Goal: Task Accomplishment & Management: Manage account settings

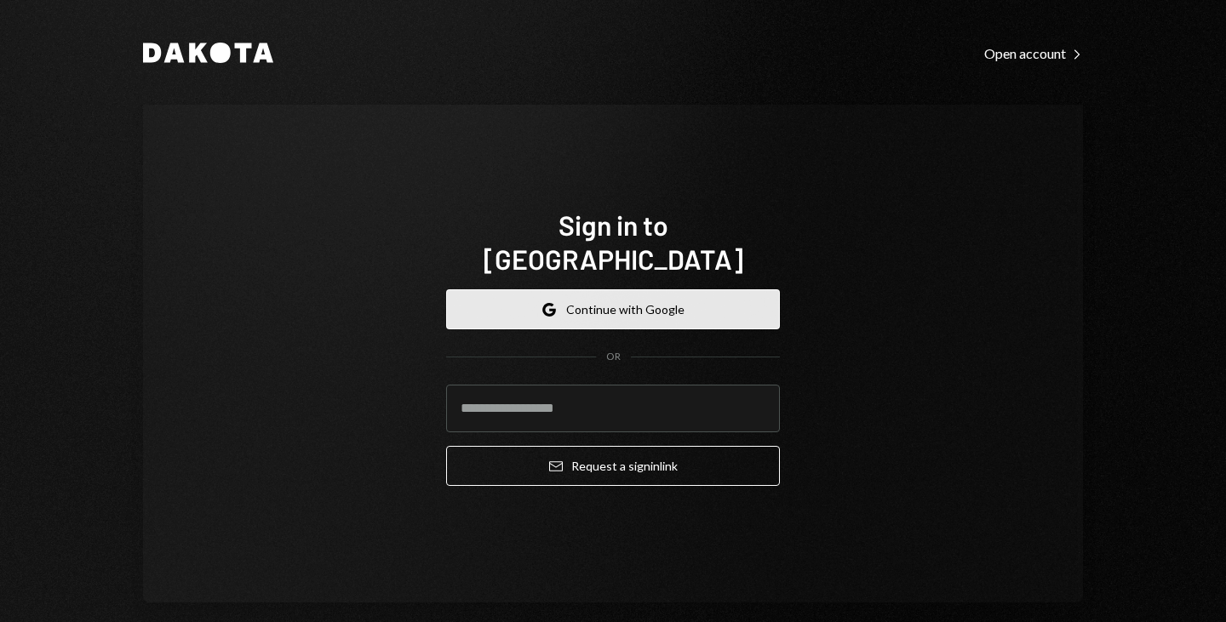
click at [592, 289] on button "Google Continue with Google" at bounding box center [613, 309] width 334 height 40
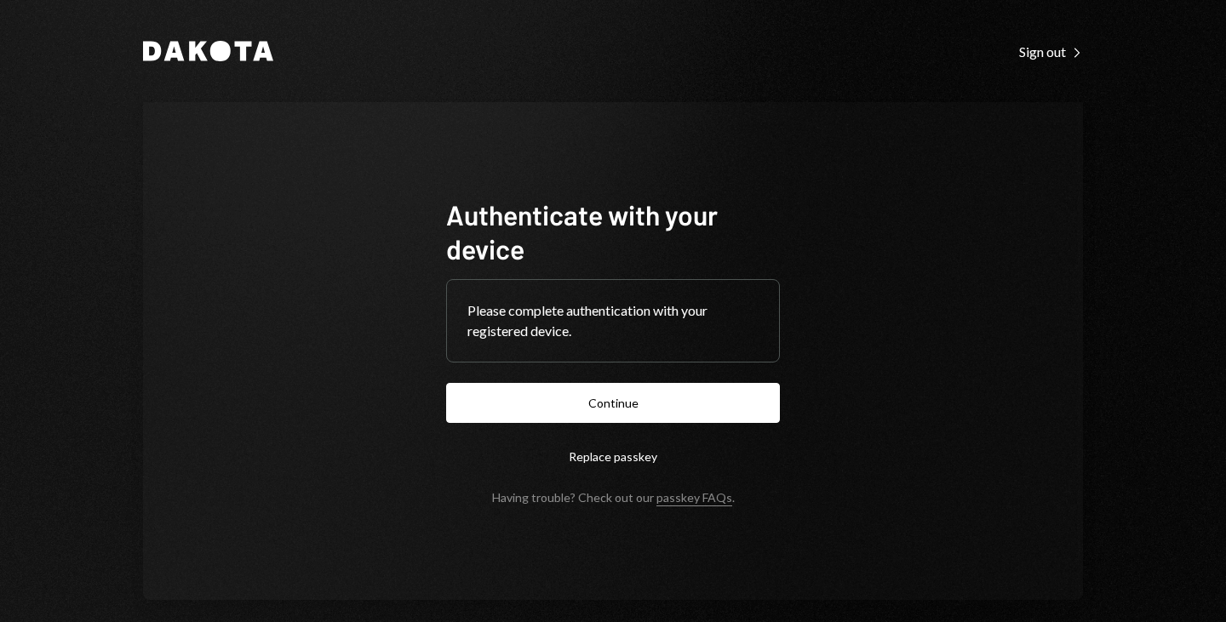
click at [608, 380] on form "Authenticate with your device Please complete authentication with your register…" at bounding box center [613, 350] width 334 height 307
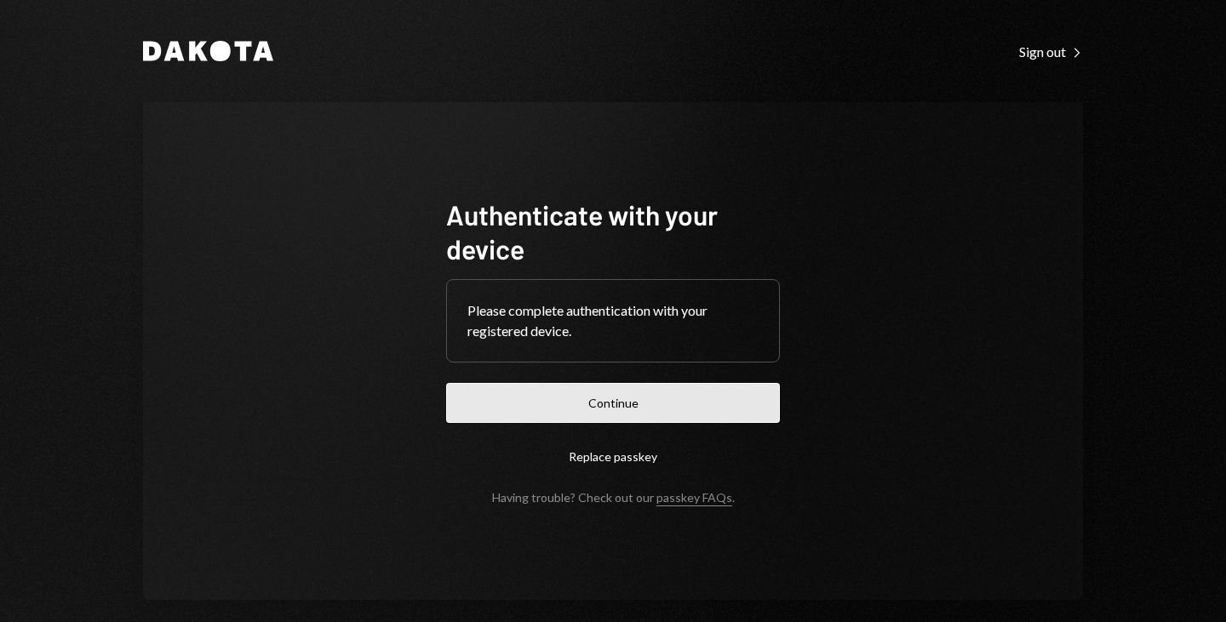
click at [623, 391] on button "Continue" at bounding box center [613, 403] width 334 height 40
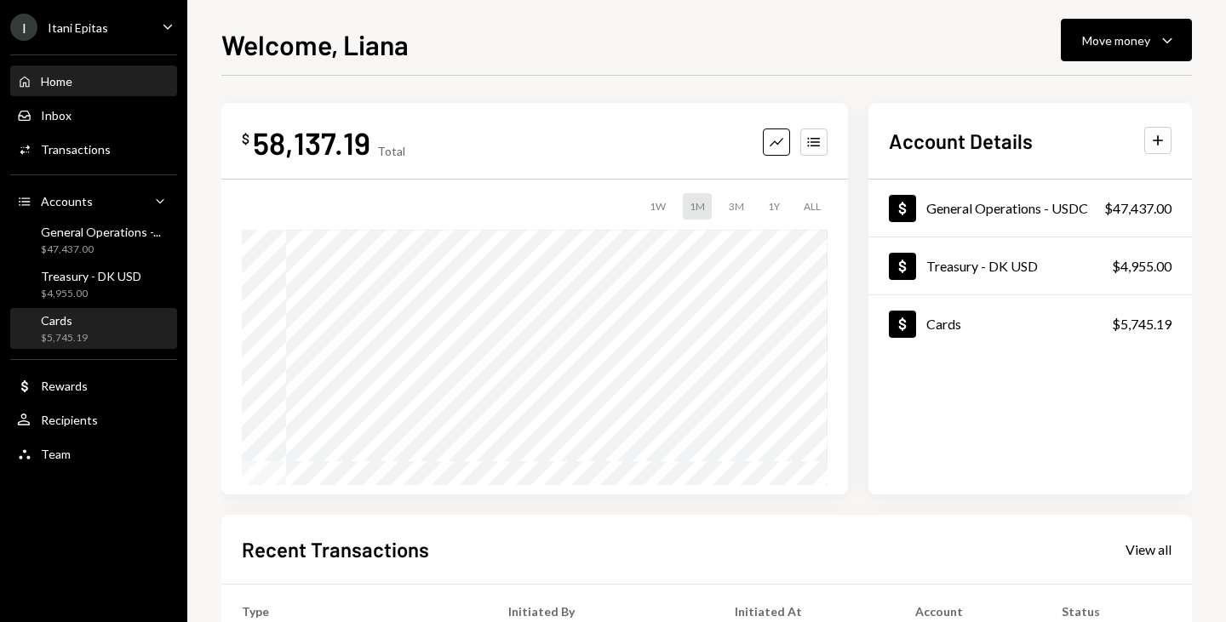
click at [60, 337] on div "$5,745.19" at bounding box center [64, 338] width 47 height 14
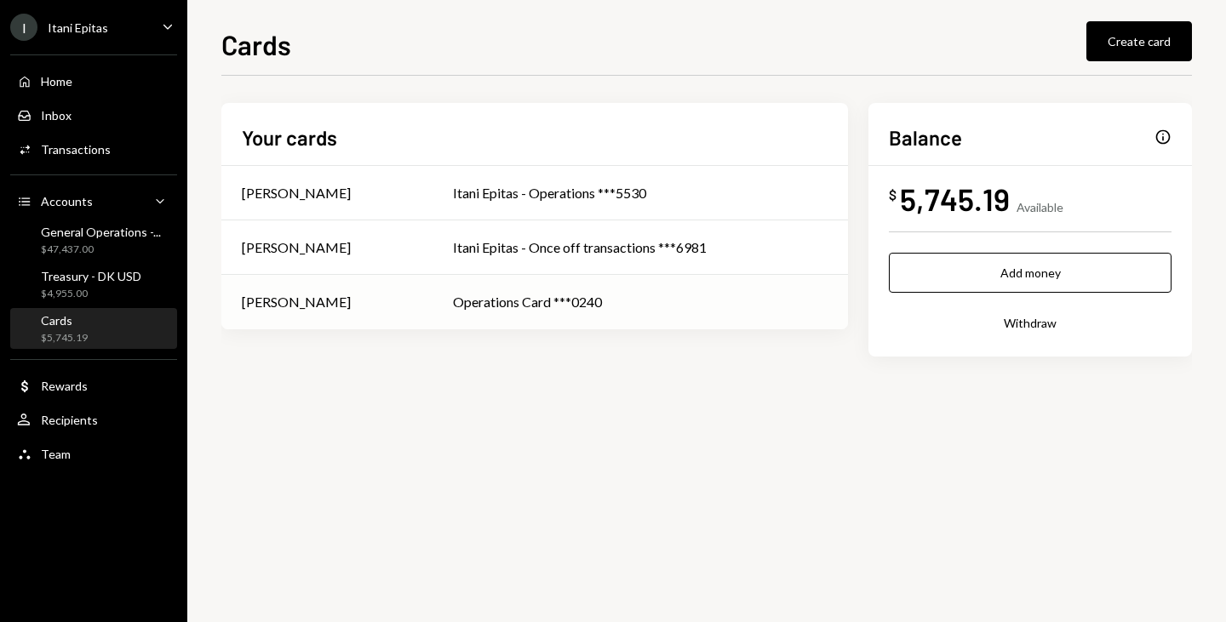
click at [308, 293] on div "[PERSON_NAME]" at bounding box center [296, 302] width 109 height 20
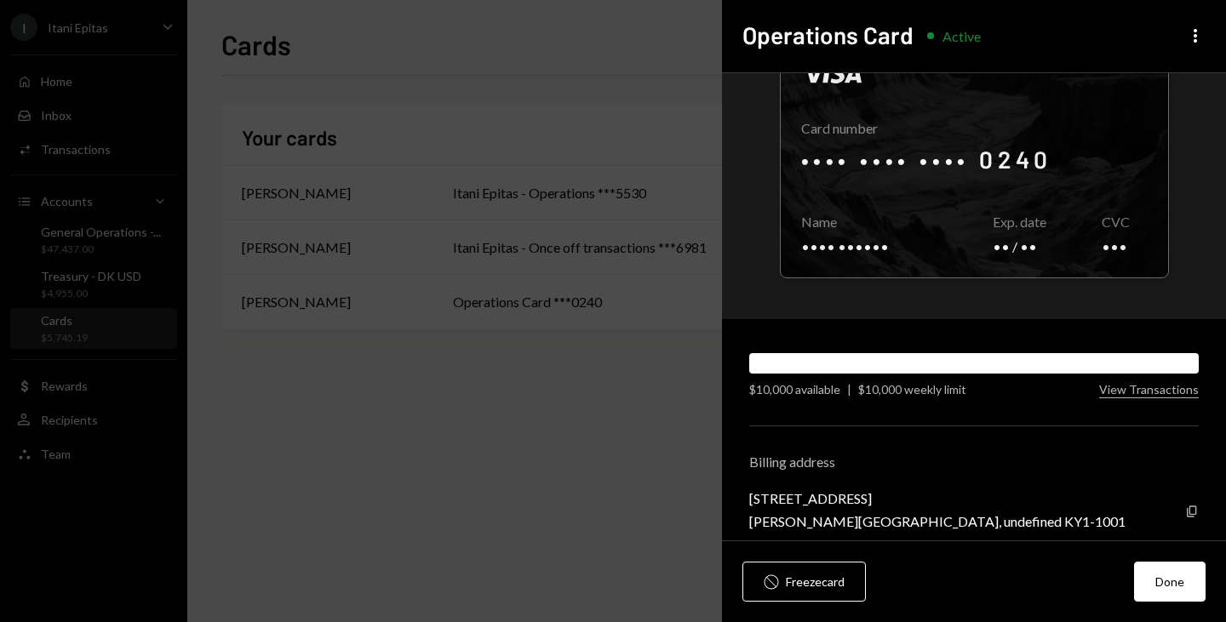
scroll to position [89, 0]
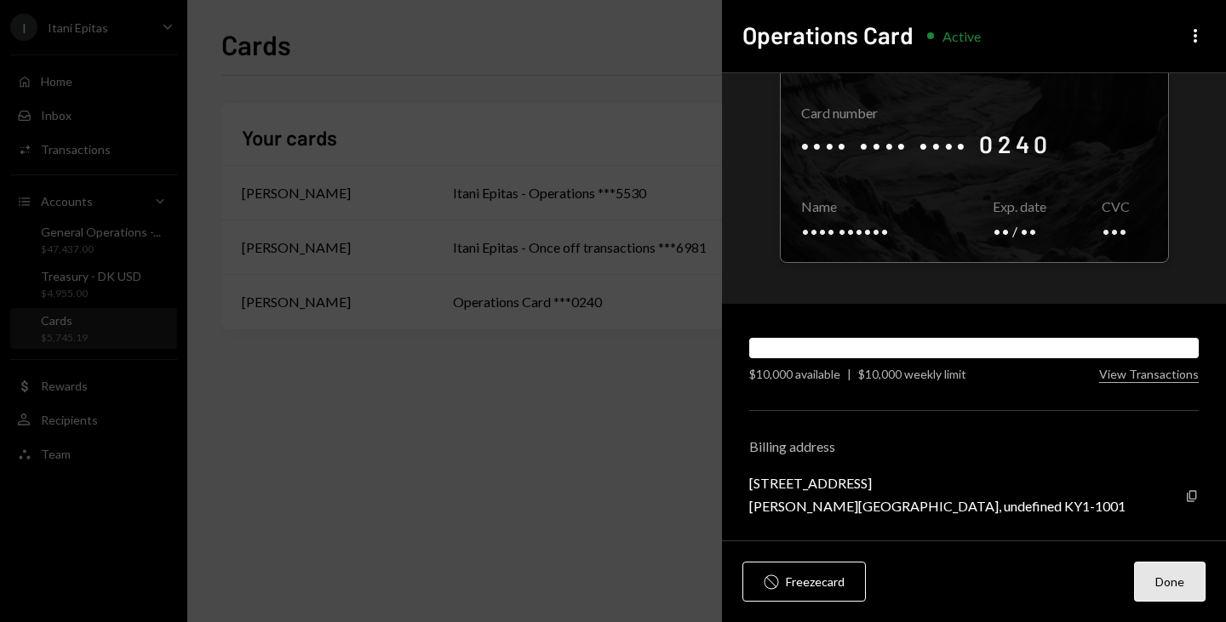
click at [1186, 589] on button "Done" at bounding box center [1169, 582] width 71 height 40
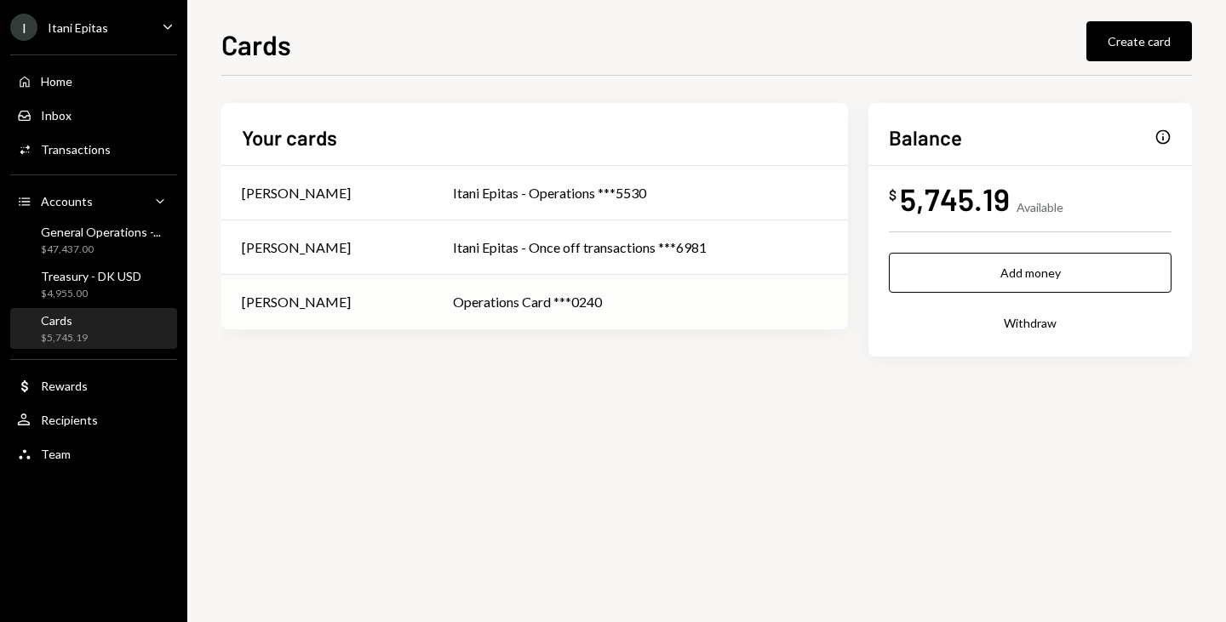
click at [294, 297] on div "[PERSON_NAME]" at bounding box center [296, 302] width 109 height 20
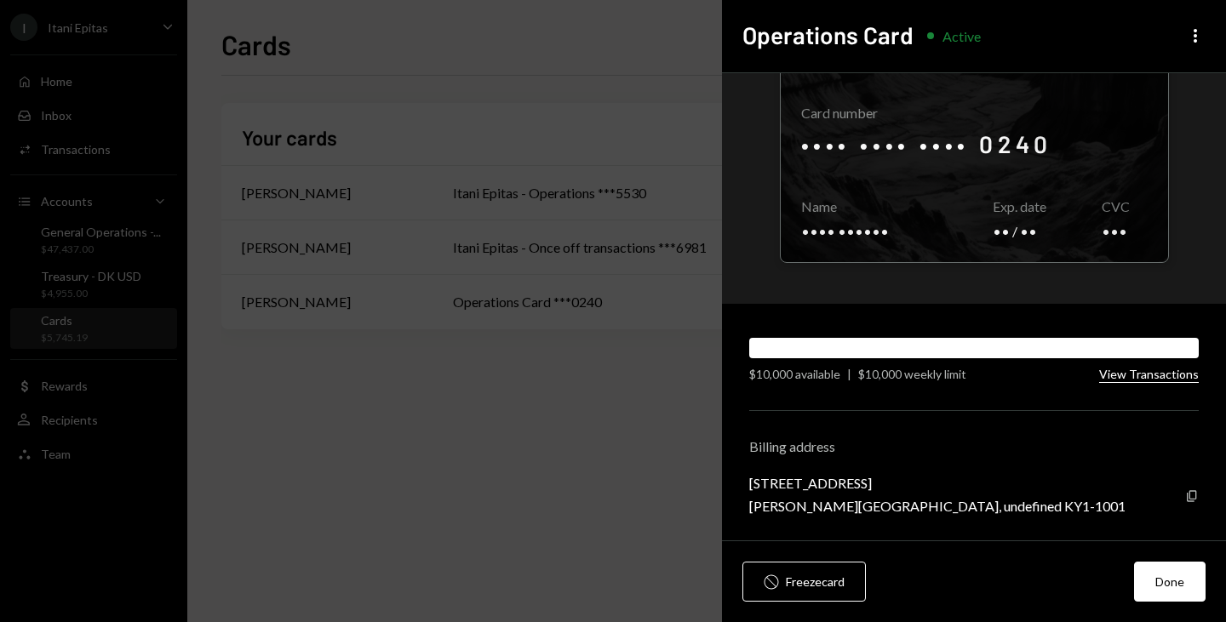
click at [1135, 377] on button "View Transactions" at bounding box center [1149, 375] width 100 height 16
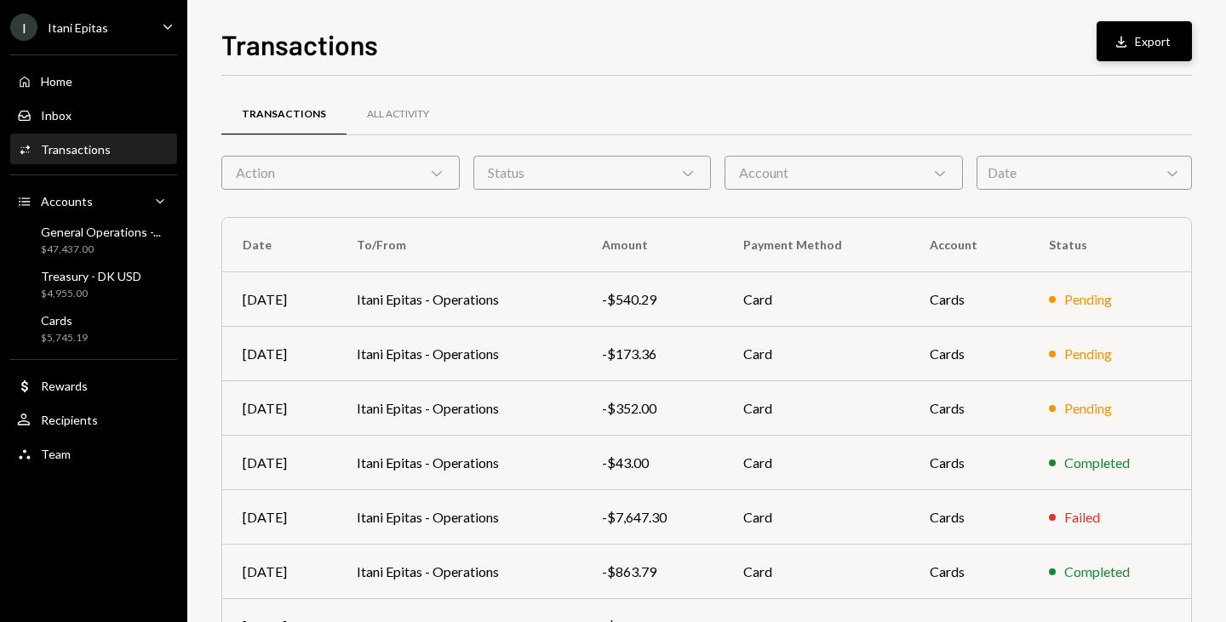
click at [1151, 37] on button "Download Export" at bounding box center [1143, 41] width 95 height 40
click at [88, 331] on div "Cards $5,745.19" at bounding box center [93, 329] width 153 height 32
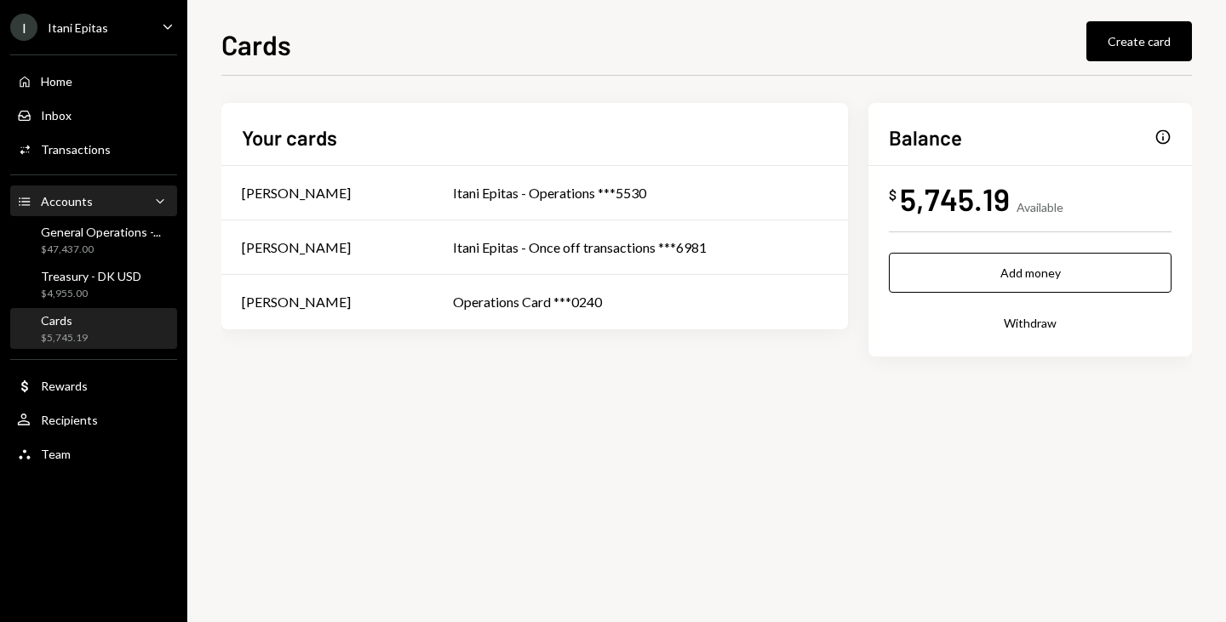
click at [76, 188] on div "Accounts Accounts Caret Down" at bounding box center [93, 201] width 153 height 29
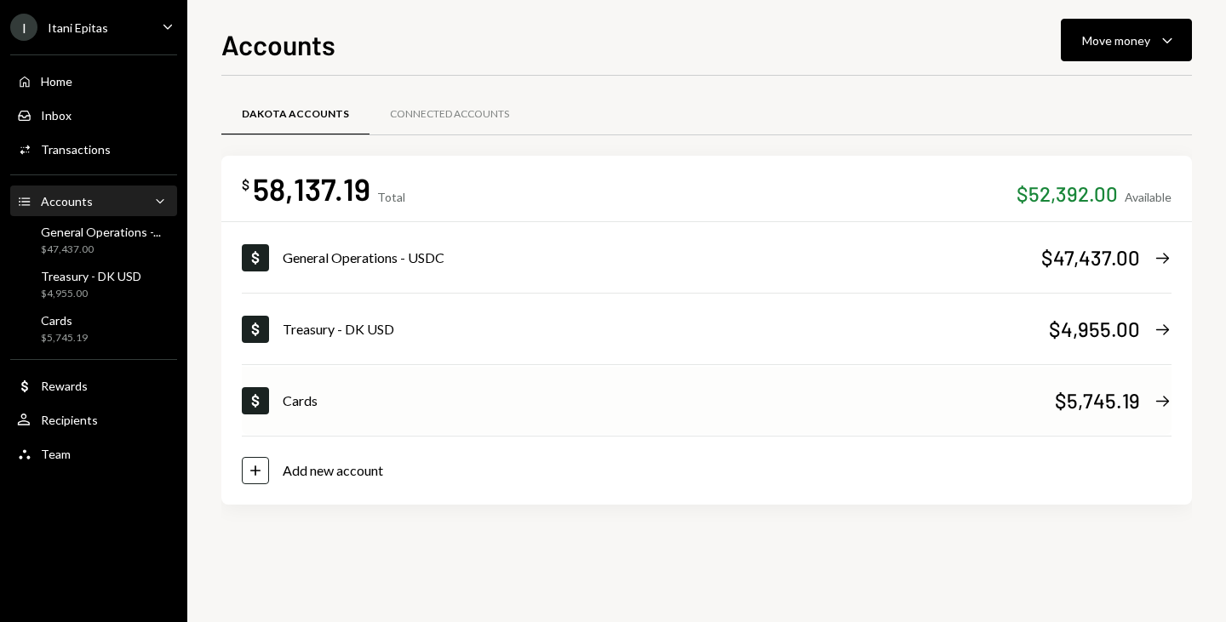
click at [1081, 403] on div "$5,745.19" at bounding box center [1096, 400] width 85 height 28
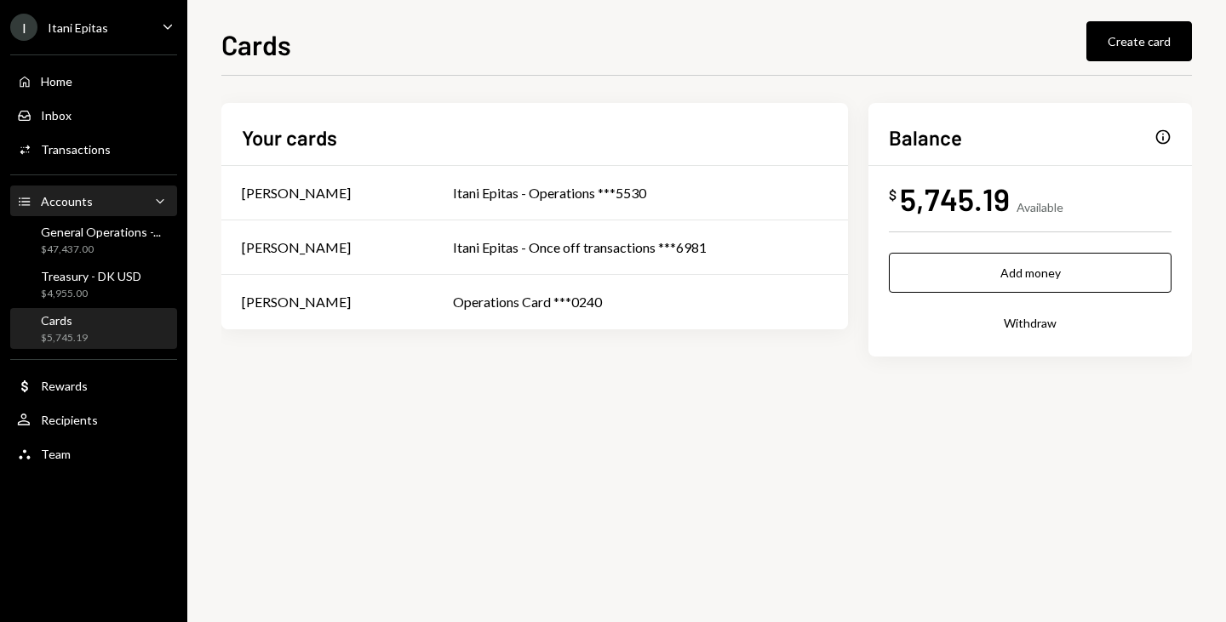
click at [71, 194] on div "Accounts Accounts" at bounding box center [55, 201] width 76 height 15
